Goal: Task Accomplishment & Management: Manage account settings

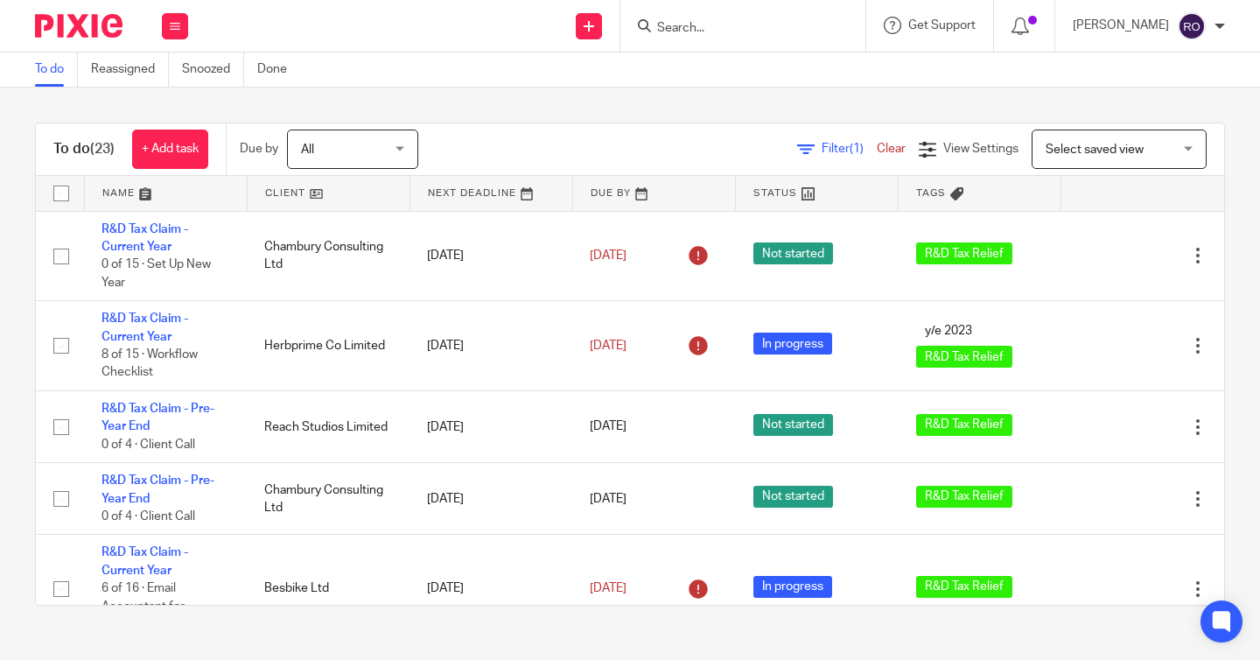
click at [741, 92] on div "To do (23) + Add task Due by All All [DATE] [DATE] This week Next week This mon…" at bounding box center [630, 363] width 1260 height 553
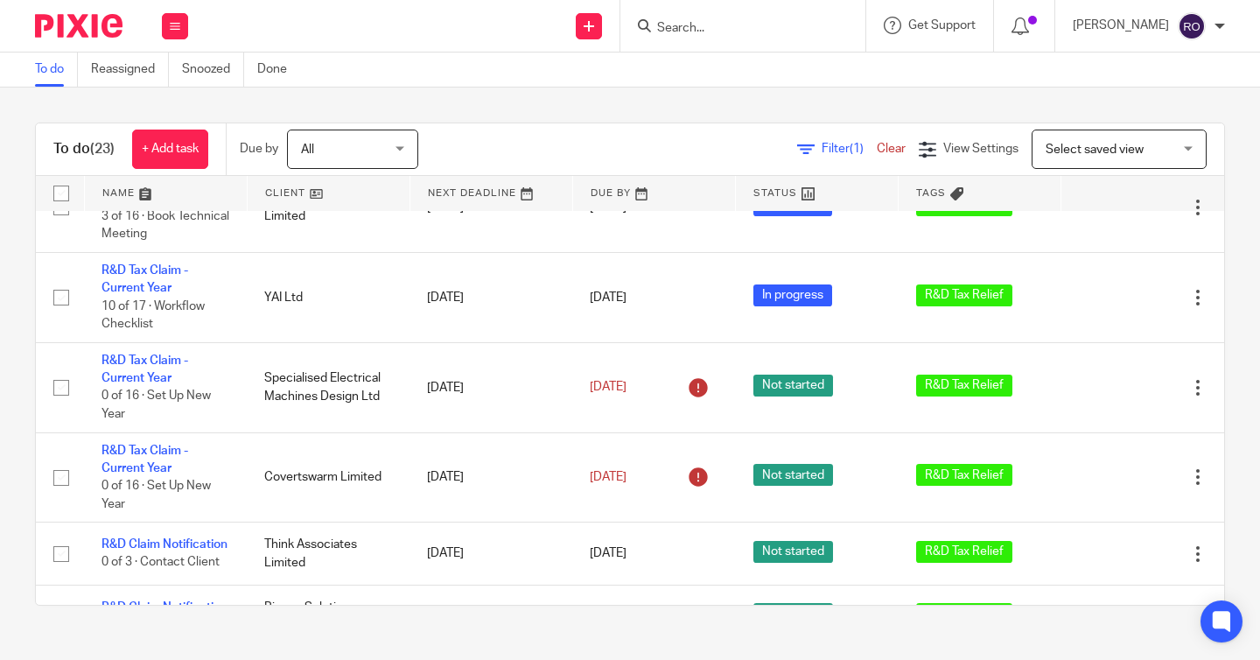
scroll to position [1022, 0]
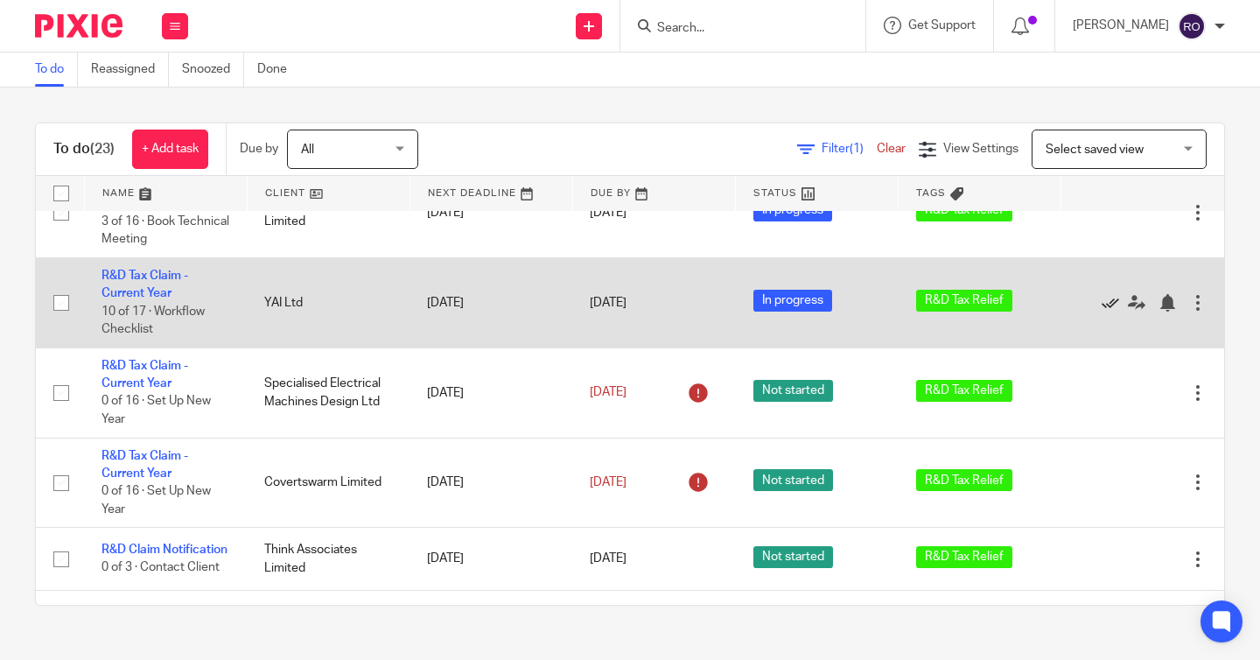
click at [1109, 311] on icon at bounding box center [1110, 302] width 17 height 17
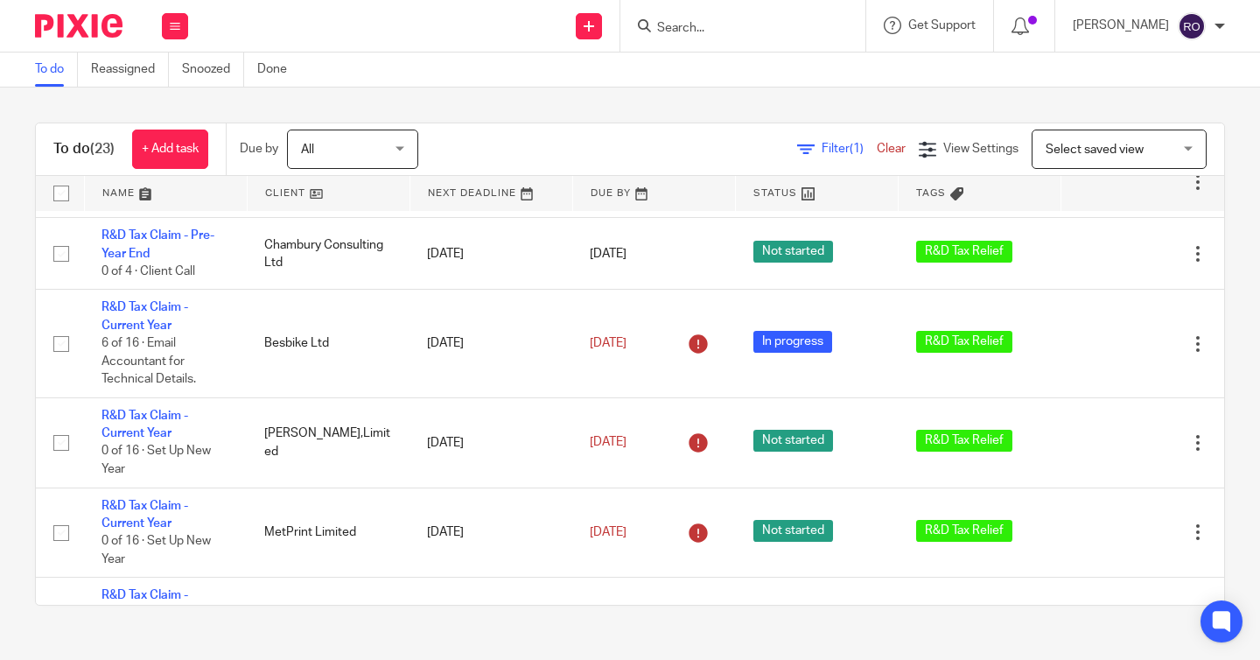
scroll to position [0, 0]
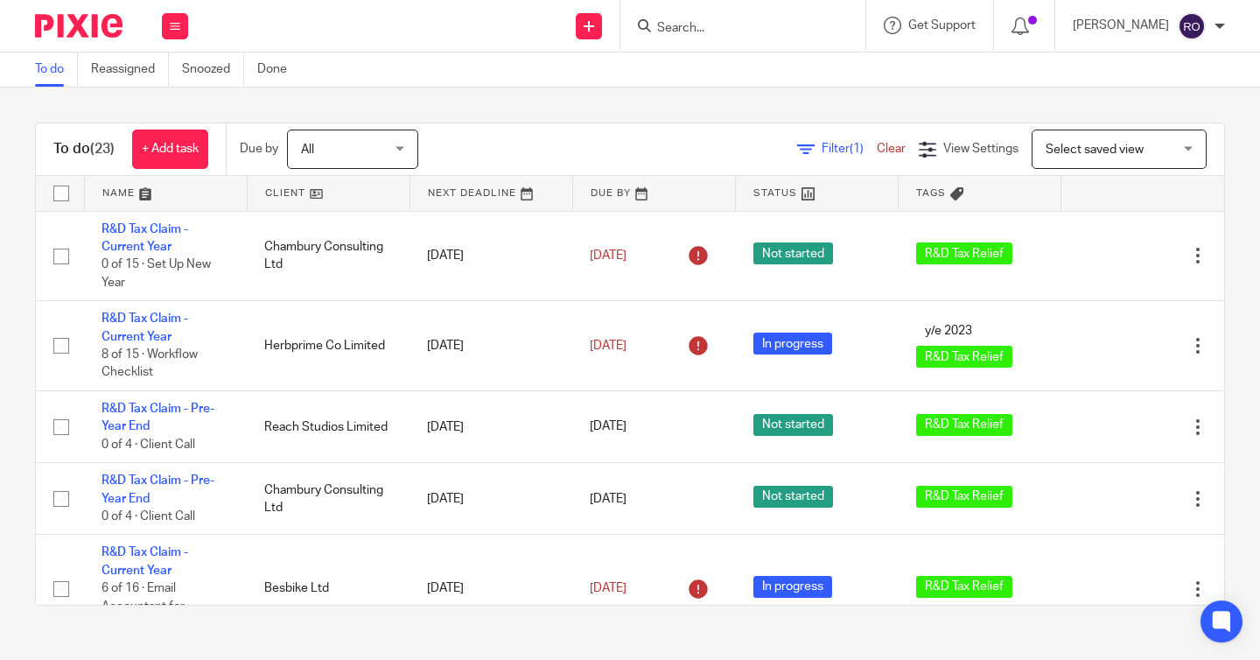
click at [739, 25] on input "Search" at bounding box center [733, 29] width 157 height 16
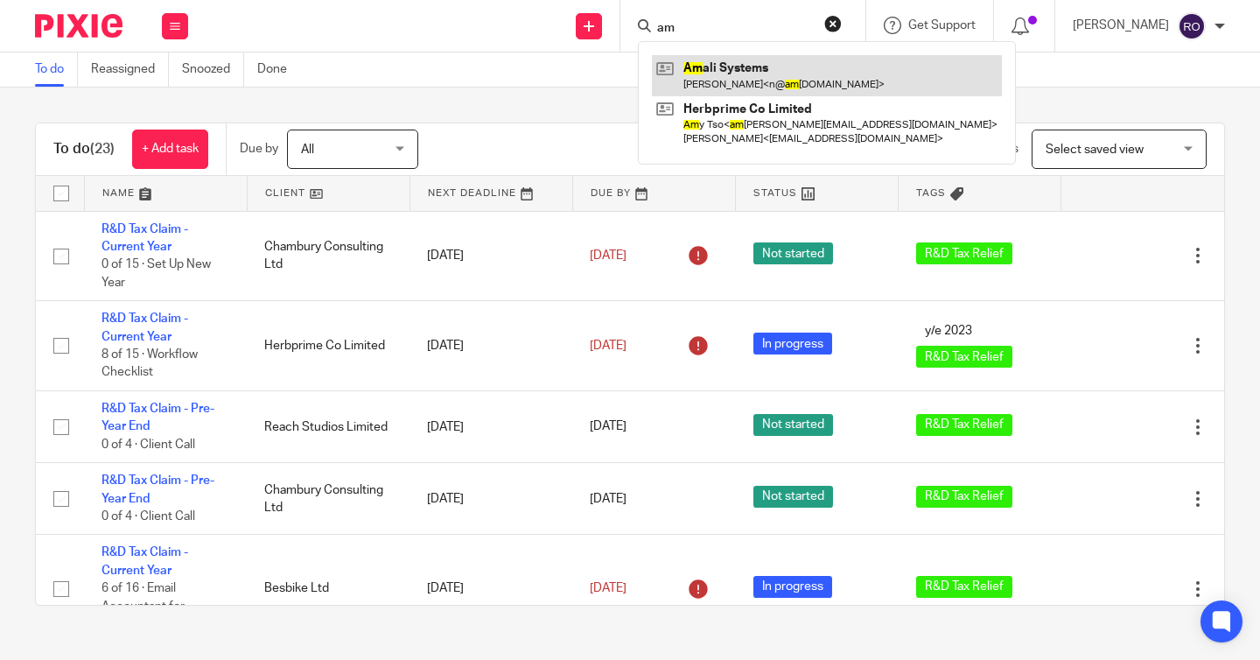
type input "am"
click at [768, 66] on link at bounding box center [827, 75] width 350 height 40
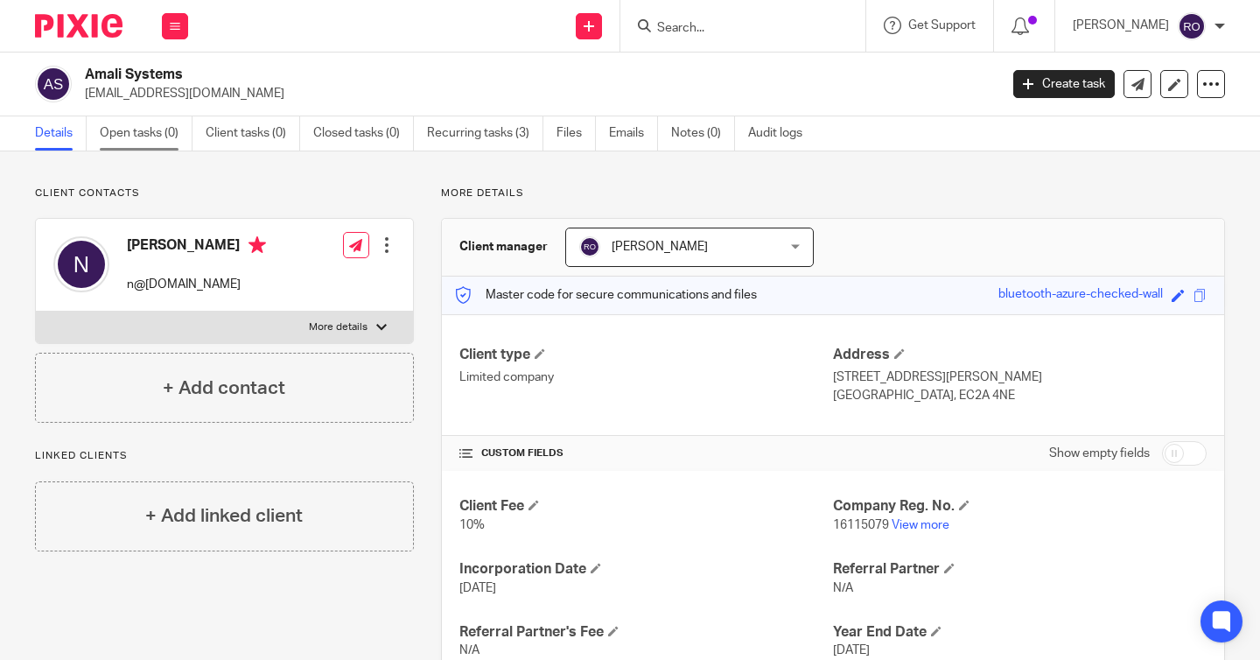
click at [136, 121] on link "Open tasks (0)" at bounding box center [146, 133] width 93 height 34
